Goal: Information Seeking & Learning: Learn about a topic

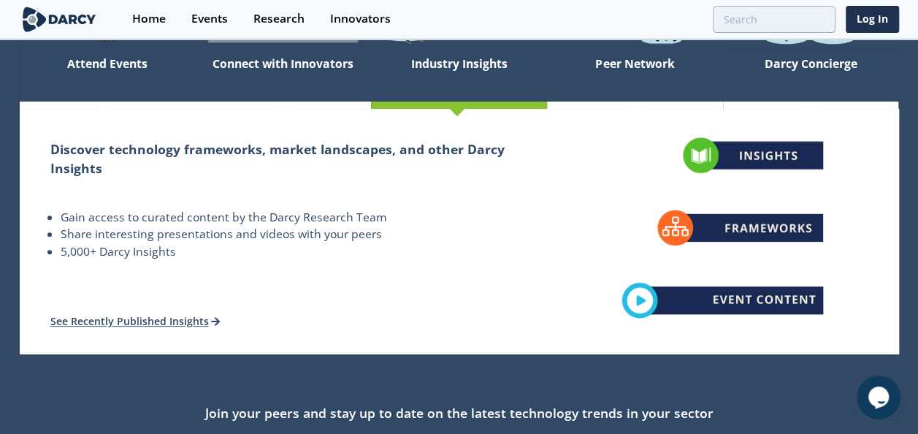
scroll to position [196, 0]
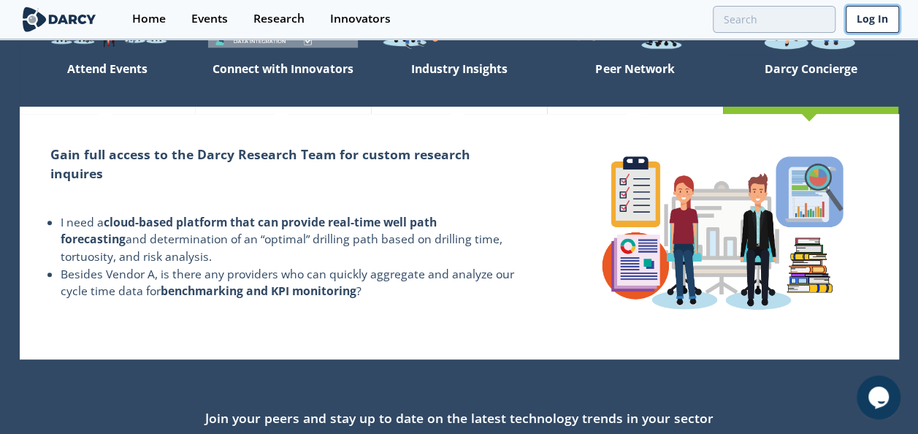
click at [872, 24] on link "Log In" at bounding box center [872, 19] width 53 height 27
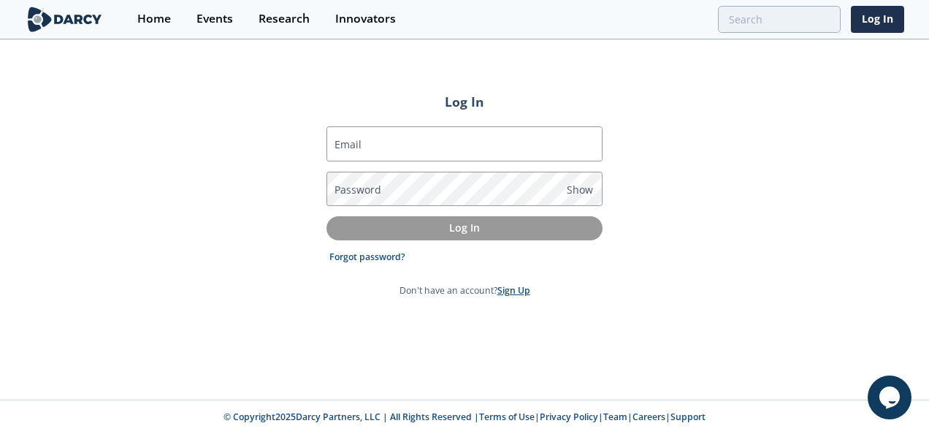
click at [509, 294] on link "Sign Up" at bounding box center [514, 290] width 33 height 12
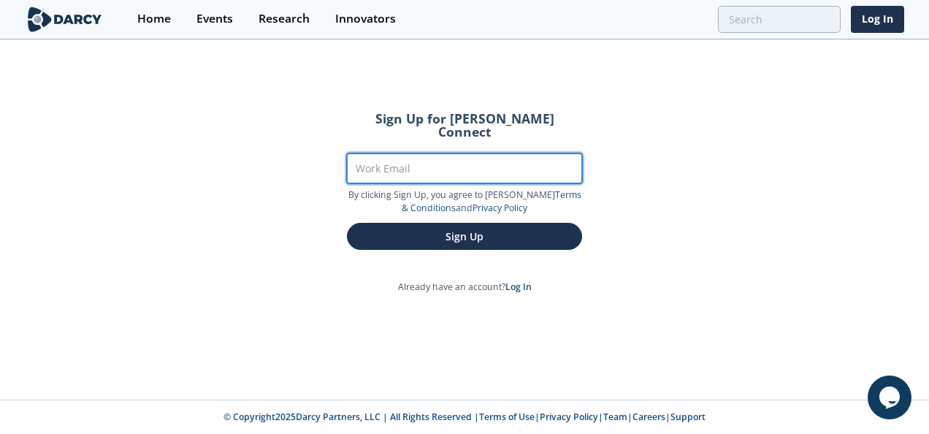
click at [411, 153] on input "Work Email" at bounding box center [464, 168] width 235 height 30
type input "Olatunji.Abioye@apachecorp.com"
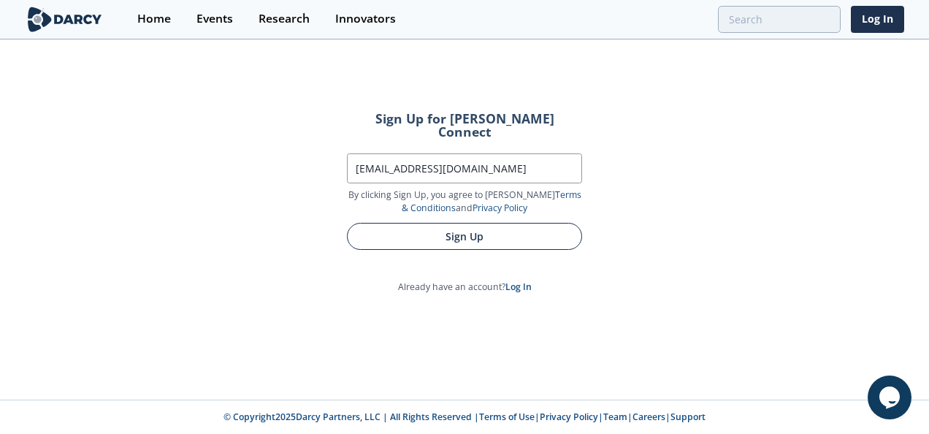
click at [470, 227] on button "Sign Up" at bounding box center [464, 236] width 235 height 27
click at [457, 225] on button "Sign Up" at bounding box center [464, 236] width 235 height 27
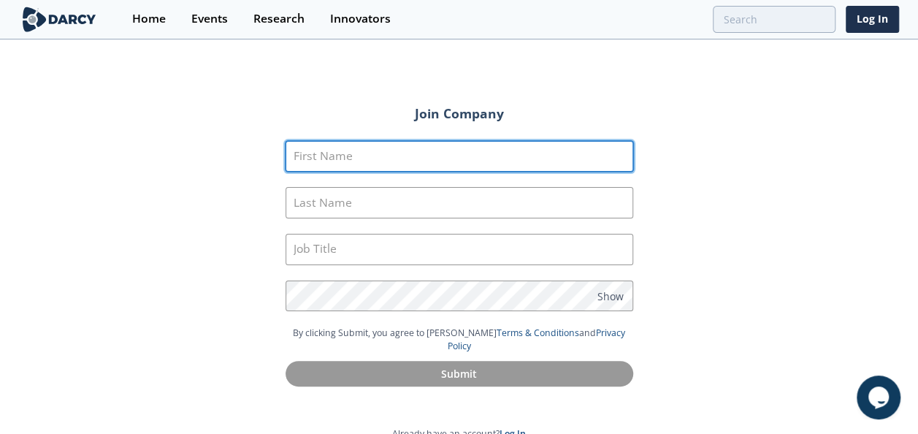
click at [346, 153] on input "First Name" at bounding box center [460, 156] width 348 height 31
type input "Olatunji"
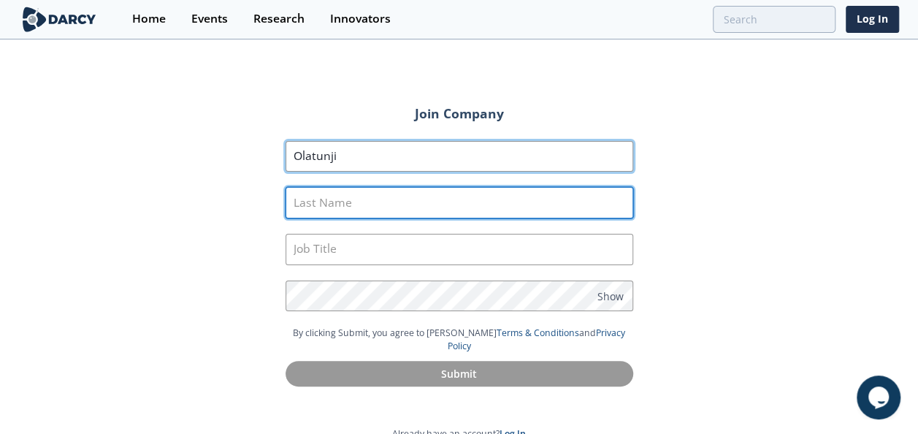
type input "Abioye"
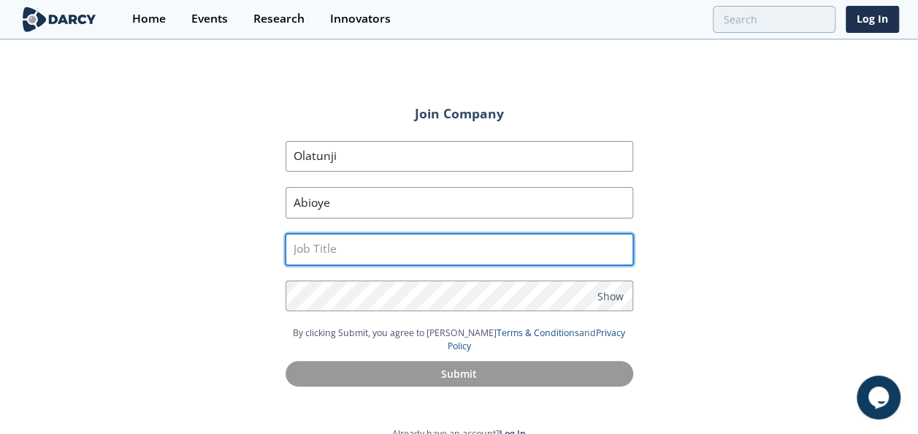
click at [343, 241] on input "text" at bounding box center [460, 249] width 348 height 31
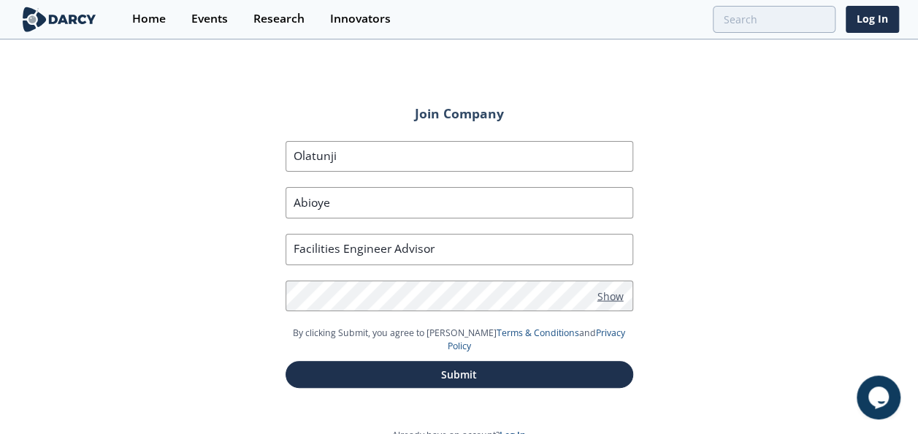
click at [618, 296] on span "Show" at bounding box center [611, 295] width 26 height 15
click at [618, 296] on span "Hide" at bounding box center [609, 295] width 23 height 15
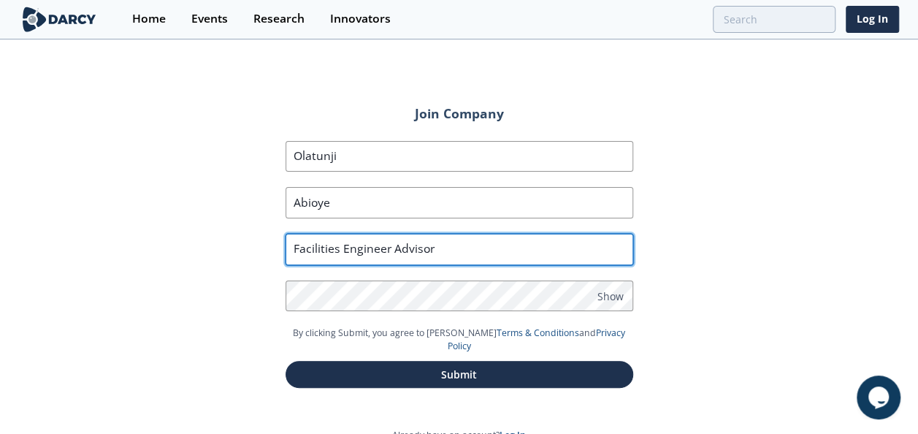
click at [452, 251] on input "Facilities Engineer Advisor" at bounding box center [460, 249] width 348 height 31
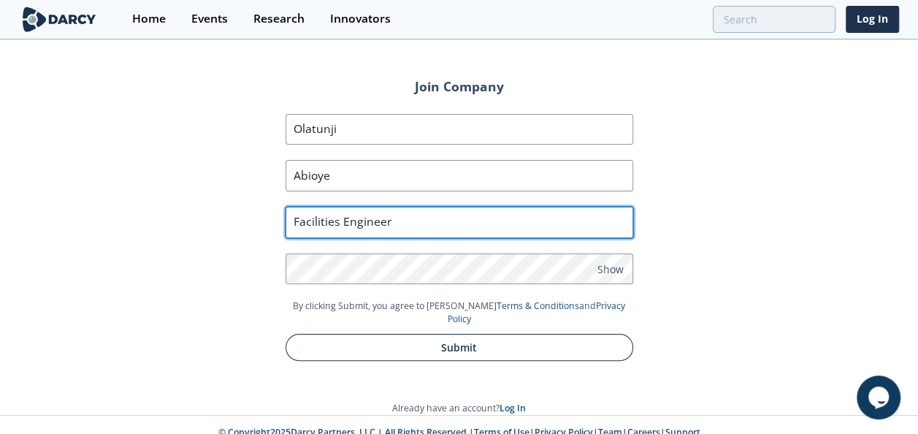
type input "Facilities Engineer"
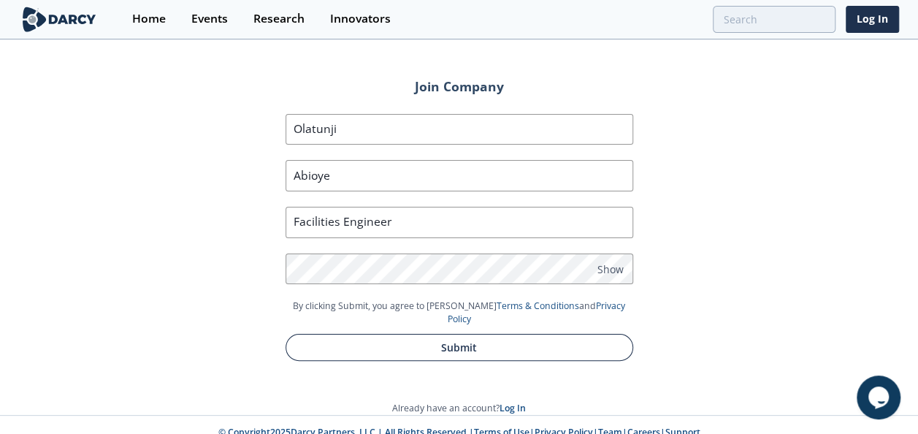
click at [460, 334] on button "Submit" at bounding box center [460, 347] width 348 height 27
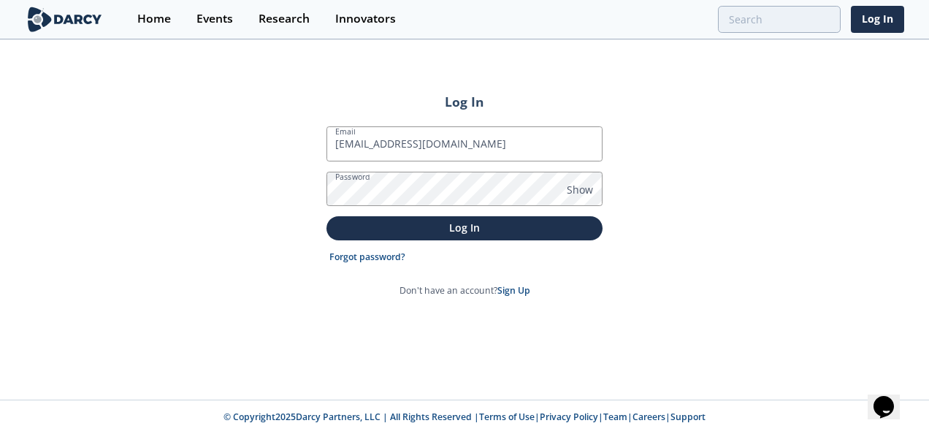
click at [327, 216] on button "Log In" at bounding box center [465, 228] width 276 height 24
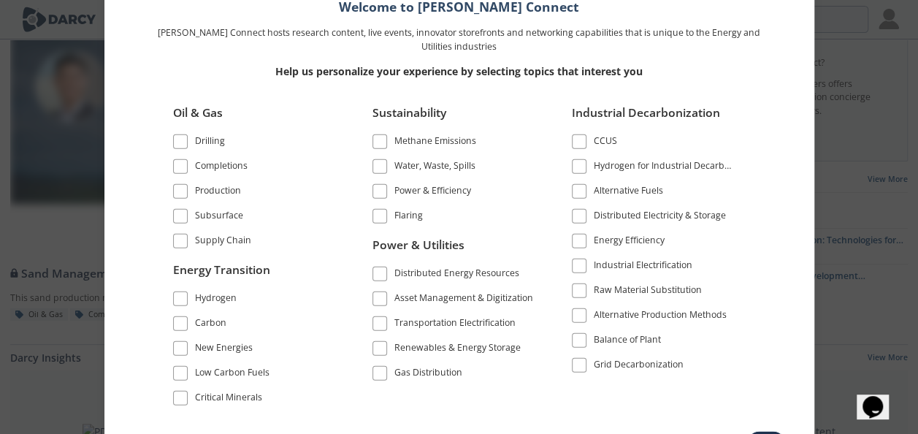
scroll to position [42, 0]
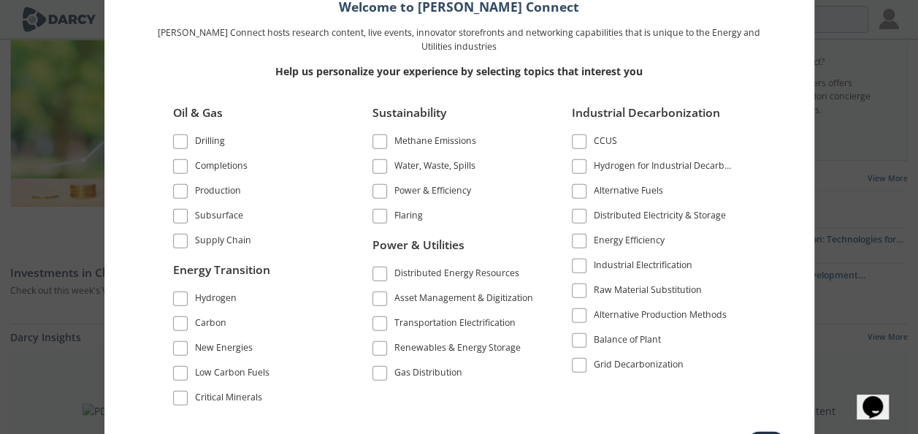
click at [179, 192] on span at bounding box center [180, 191] width 10 height 10
click at [183, 218] on span at bounding box center [180, 216] width 10 height 10
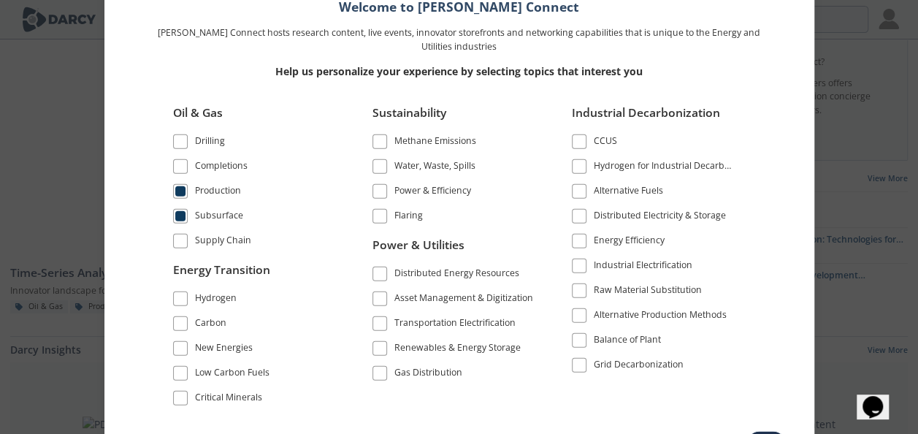
click at [384, 191] on span at bounding box center [380, 191] width 10 height 10
click at [378, 218] on span at bounding box center [380, 216] width 10 height 10
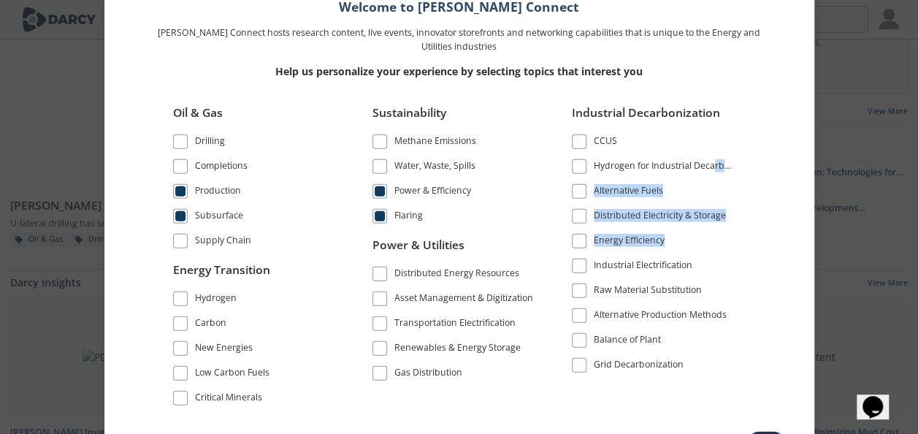
drag, startPoint x: 722, startPoint y: 246, endPoint x: 715, endPoint y: 168, distance: 77.8
click at [715, 168] on ul "Industrial Decarbonization CCUS Hydrogen for Industrial Decarbonization Alterna…" at bounding box center [644, 239] width 184 height 281
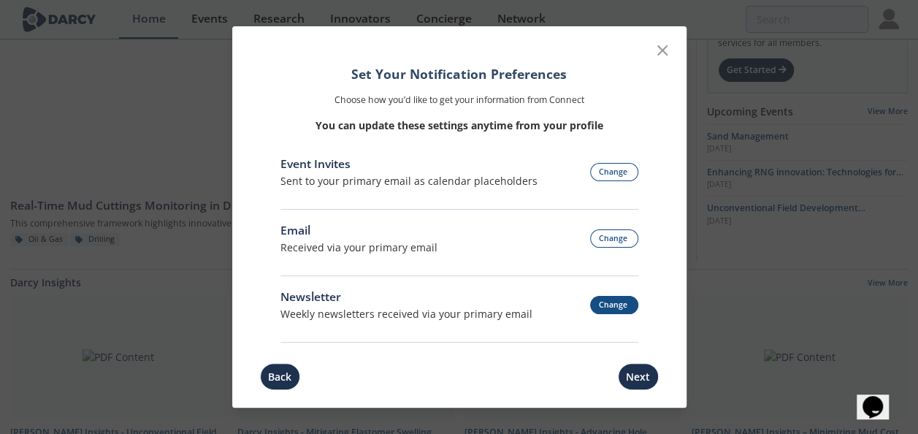
click at [609, 305] on button "Change" at bounding box center [614, 305] width 48 height 18
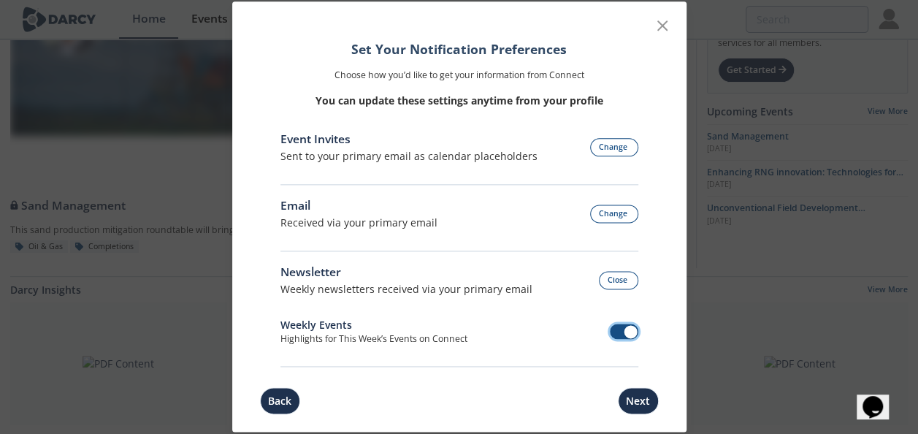
click at [614, 329] on span at bounding box center [624, 331] width 28 height 15
click at [612, 278] on button "Close" at bounding box center [618, 281] width 39 height 18
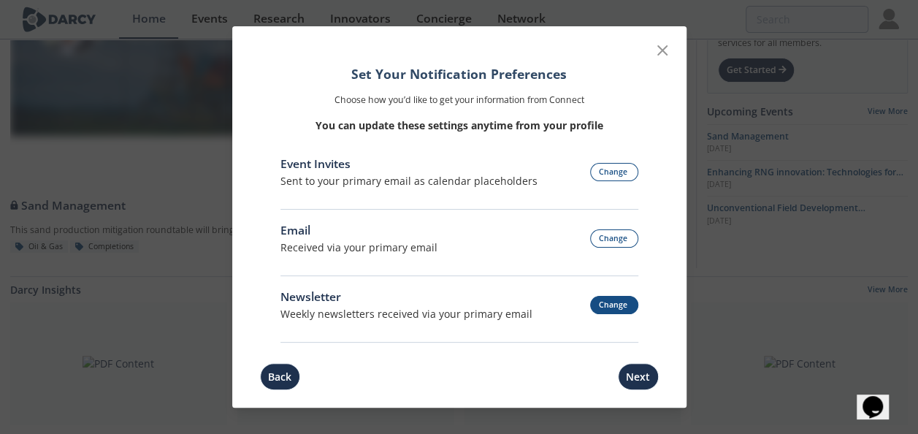
click at [598, 310] on button "Change" at bounding box center [614, 305] width 48 height 18
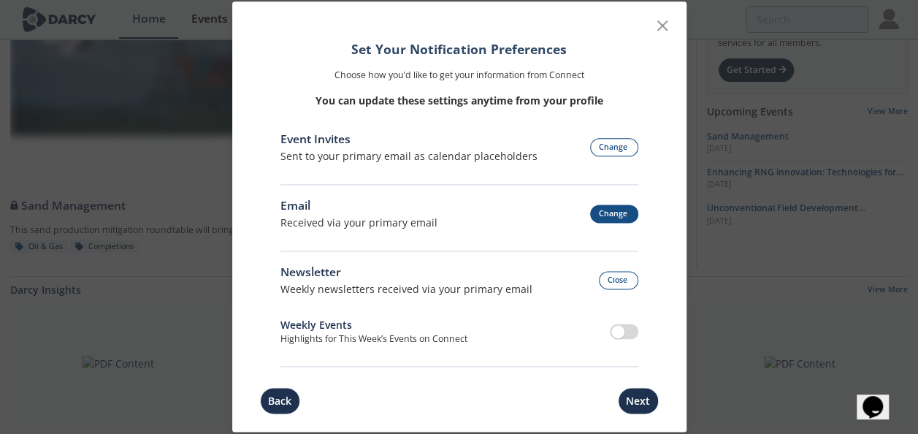
click at [604, 216] on button "Change" at bounding box center [614, 214] width 48 height 18
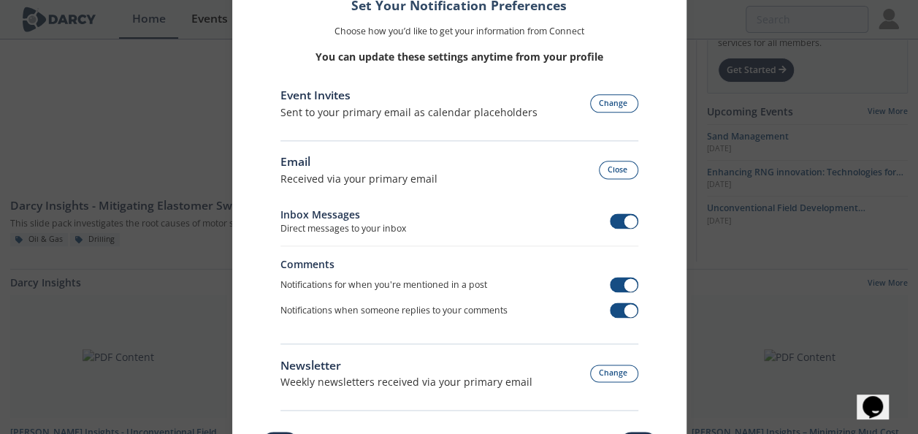
scroll to position [107, 0]
click at [615, 175] on button "Close" at bounding box center [618, 170] width 39 height 18
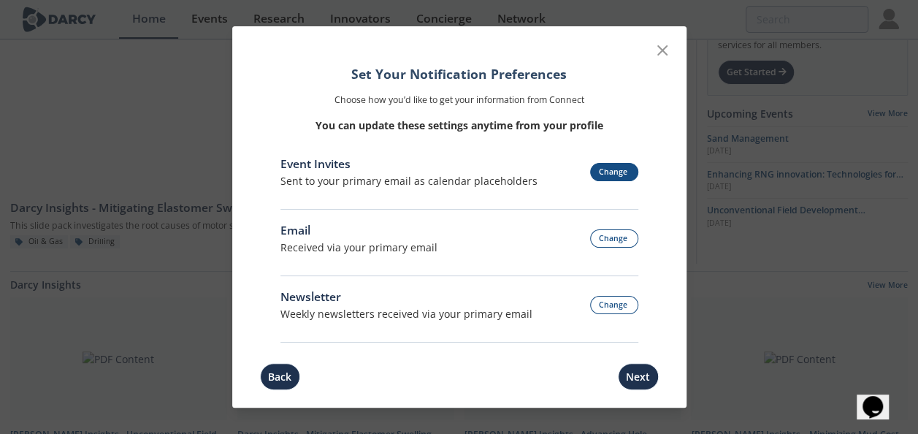
click at [613, 175] on button "Change" at bounding box center [614, 172] width 48 height 18
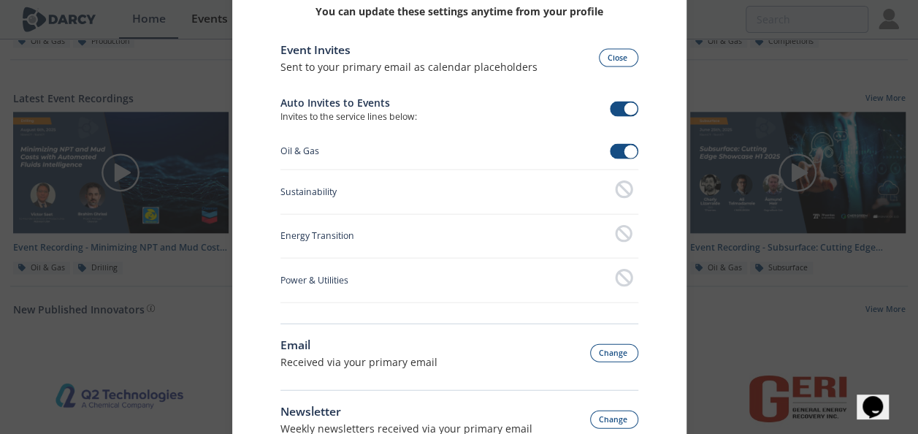
scroll to position [889, 0]
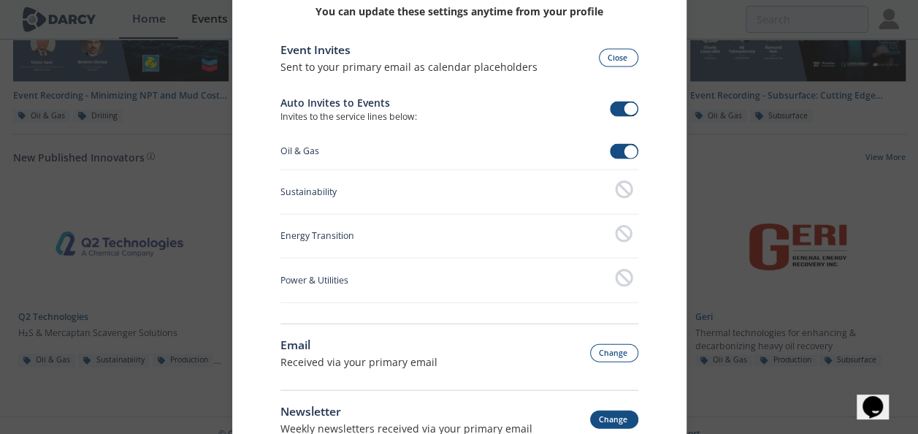
click at [621, 420] on button "Change" at bounding box center [614, 420] width 48 height 18
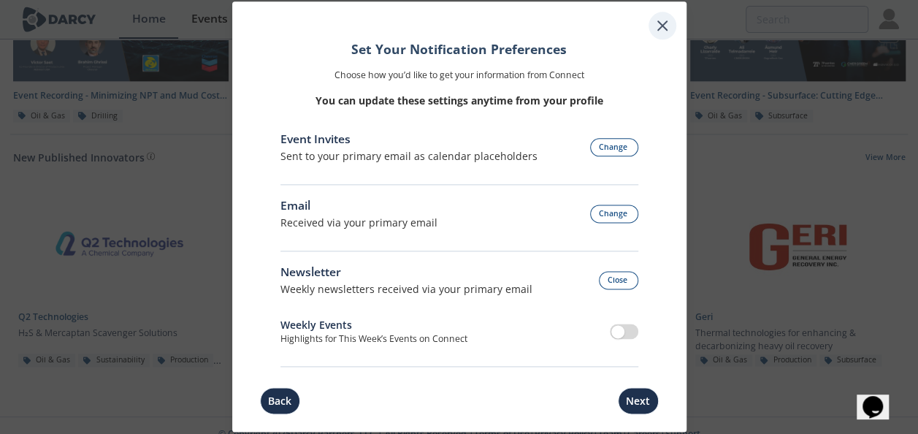
click at [662, 24] on icon at bounding box center [663, 26] width 18 height 18
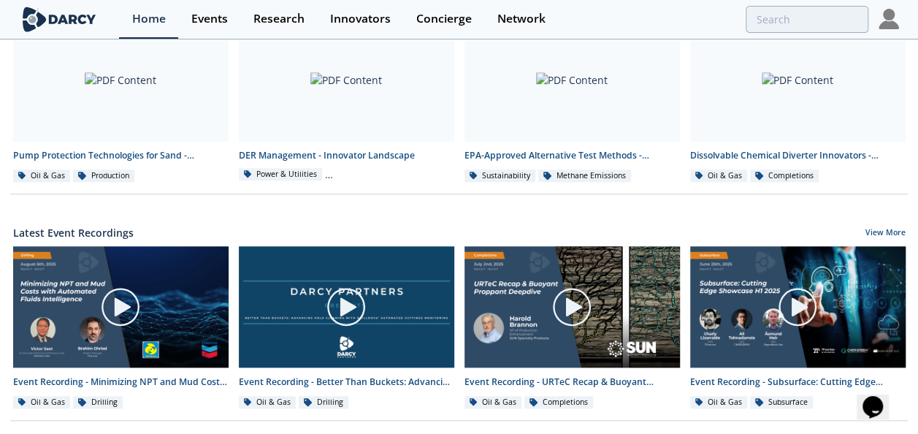
scroll to position [603, 0]
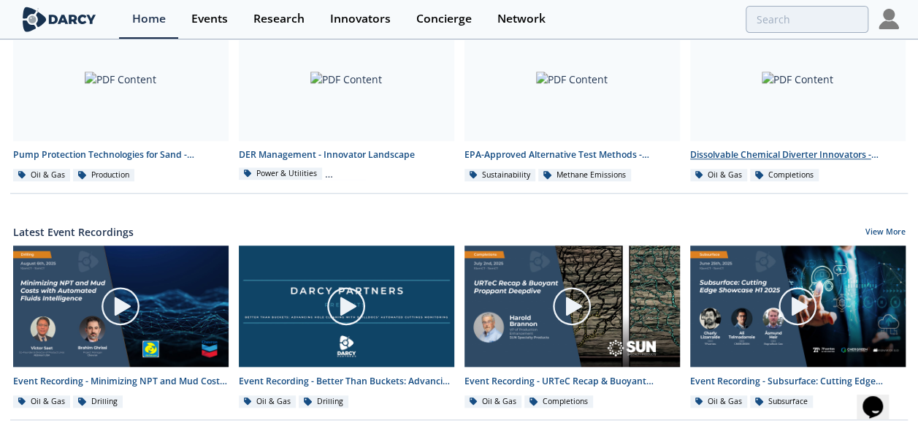
click at [747, 148] on div "Dissolvable Chemical Diverter Innovators - Innovator Landscape" at bounding box center [799, 154] width 216 height 13
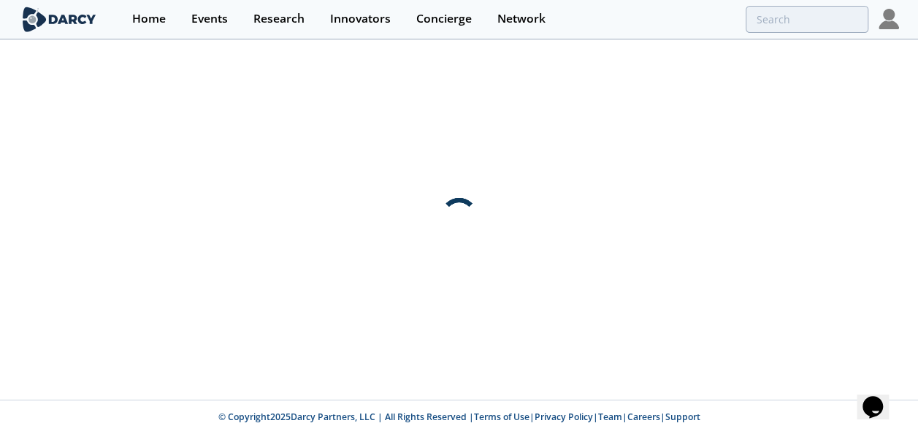
scroll to position [0, 0]
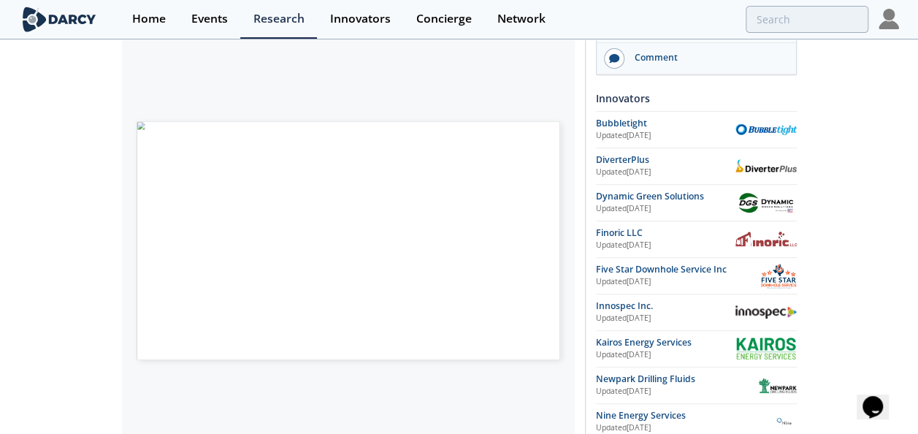
scroll to position [282, 0]
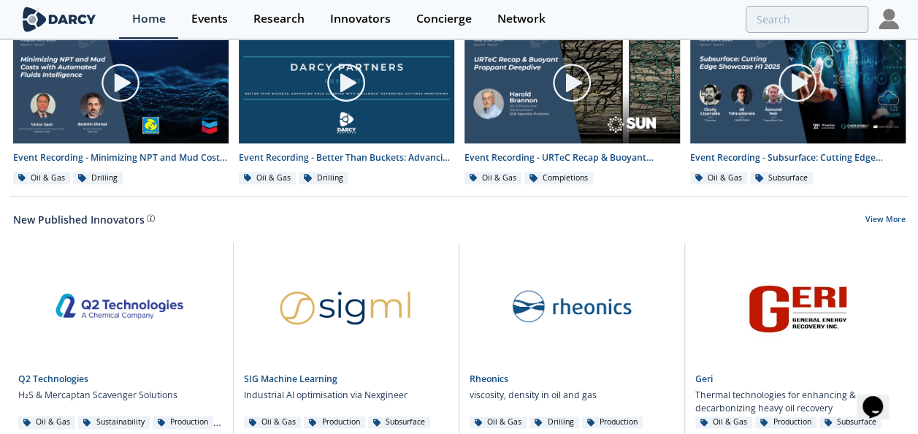
scroll to position [889, 0]
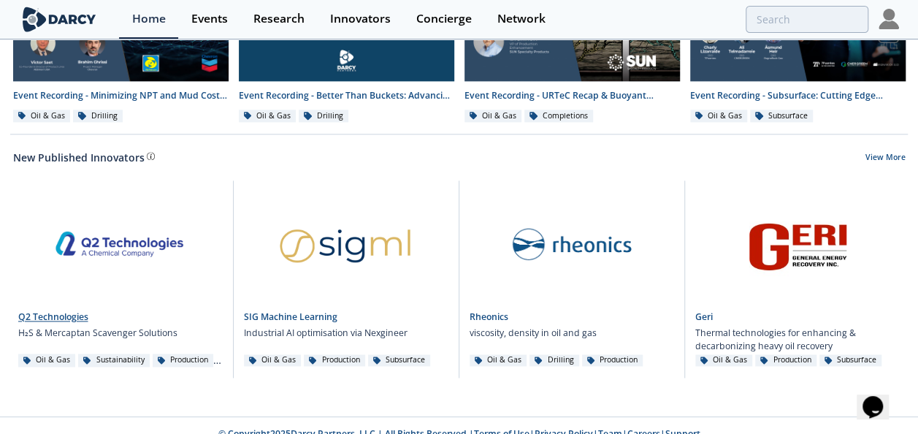
click at [60, 311] on link "Q2 Technologies" at bounding box center [53, 317] width 70 height 12
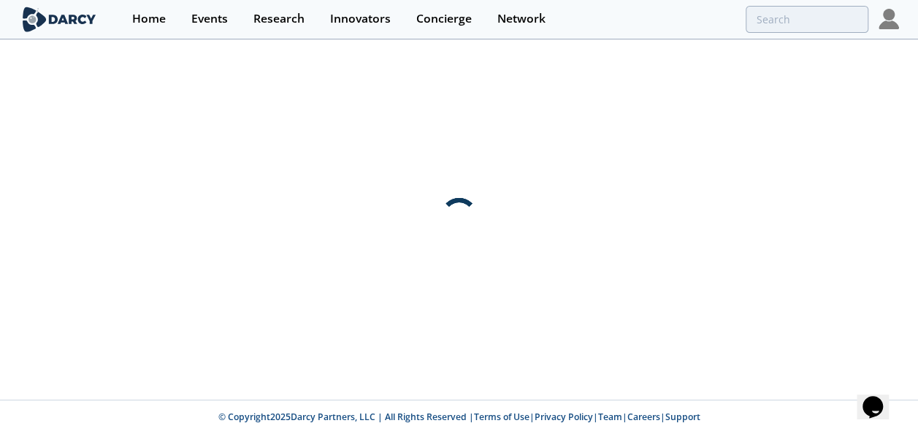
scroll to position [0, 0]
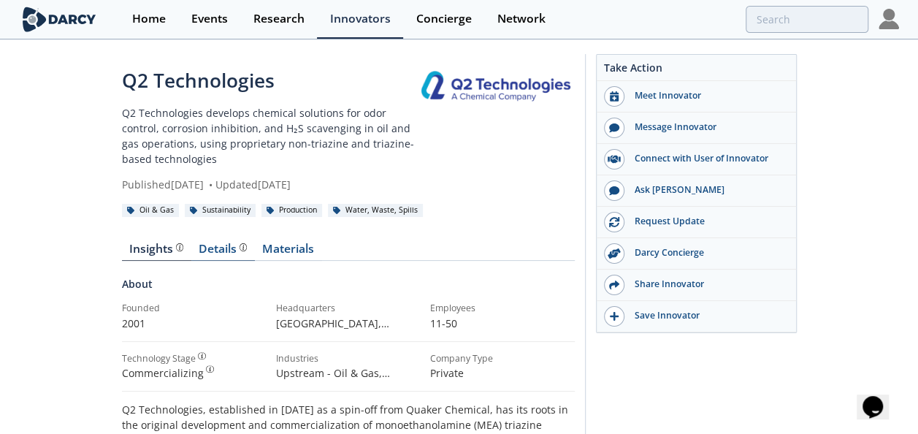
click at [221, 251] on div "Details" at bounding box center [223, 249] width 48 height 12
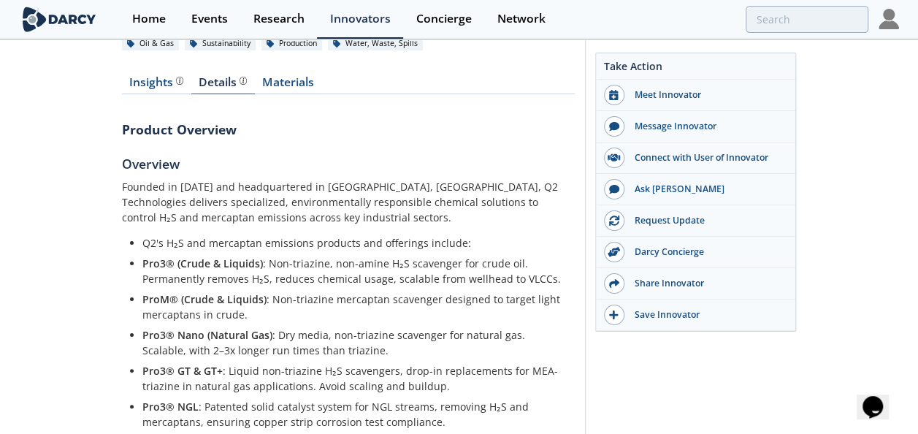
scroll to position [166, 0]
click at [289, 77] on link "Materials" at bounding box center [288, 86] width 67 height 18
